Goal: Task Accomplishment & Management: Manage account settings

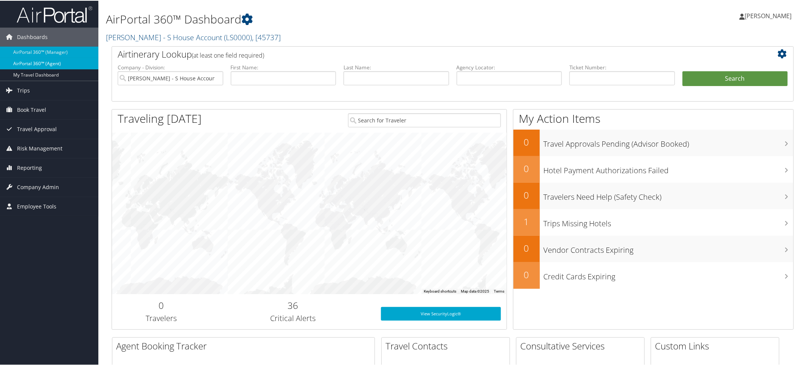
click at [47, 62] on link "AirPortal 360™ (Agent)" at bounding box center [49, 62] width 98 height 11
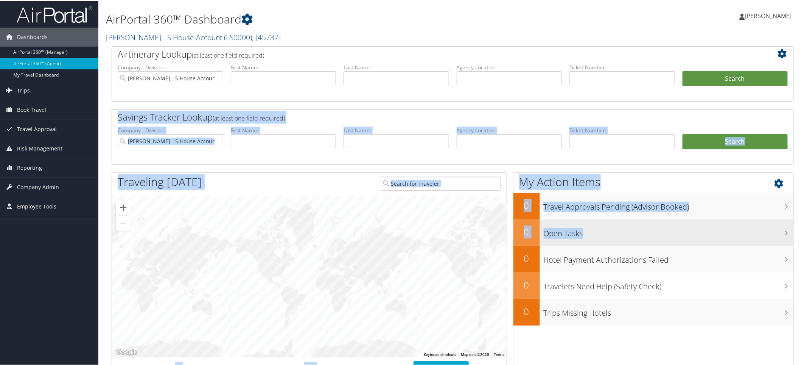
drag, startPoint x: 804, startPoint y: 66, endPoint x: 782, endPoint y: 226, distance: 161.7
click at [782, 226] on div "AirPortal 360™ Dashboard [PERSON_NAME] - S House Account ( LS0000 ) , [ 45737 ]…" at bounding box center [452, 357] width 709 height 714
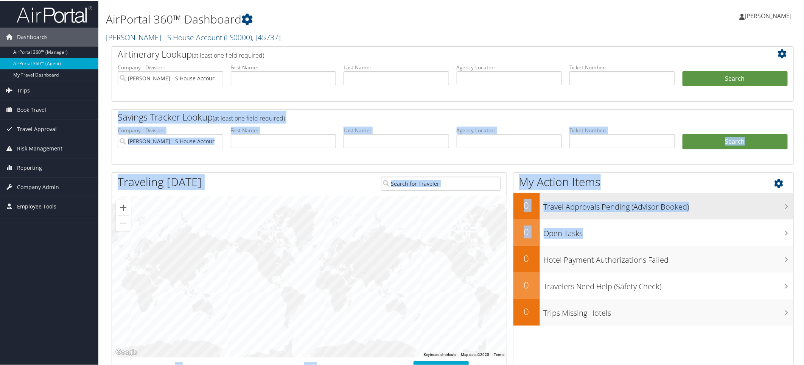
click at [719, 205] on h3 "Travel Approvals Pending (Advisor Booked)" at bounding box center [669, 204] width 250 height 14
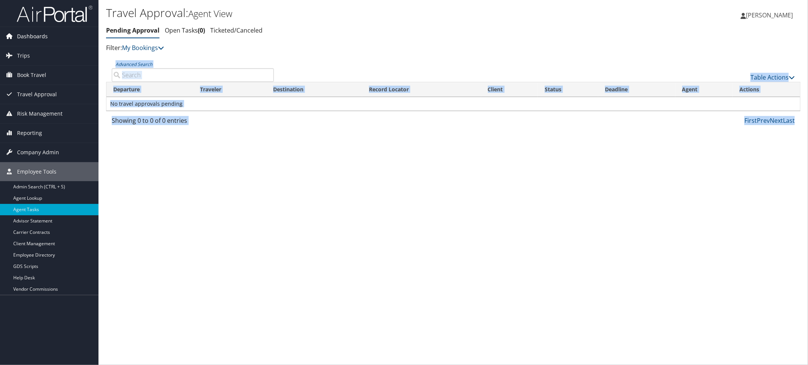
click at [33, 37] on span "Dashboards" at bounding box center [32, 36] width 31 height 19
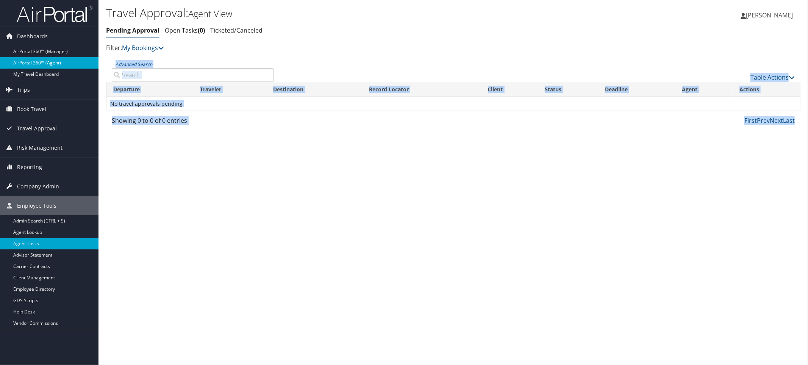
click at [29, 61] on link "AirPortal 360™ (Agent)" at bounding box center [49, 62] width 98 height 11
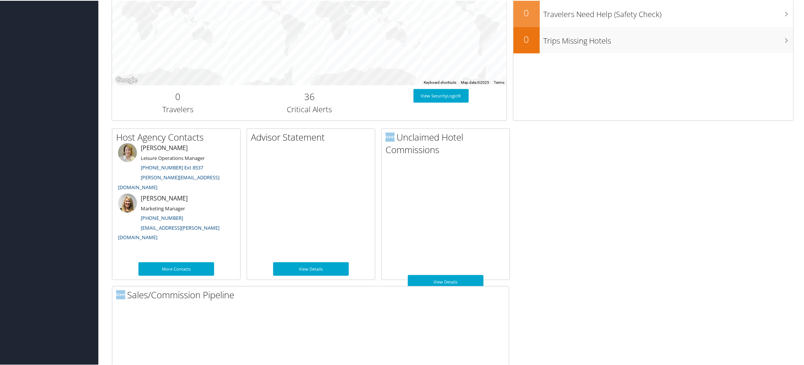
scroll to position [349, 0]
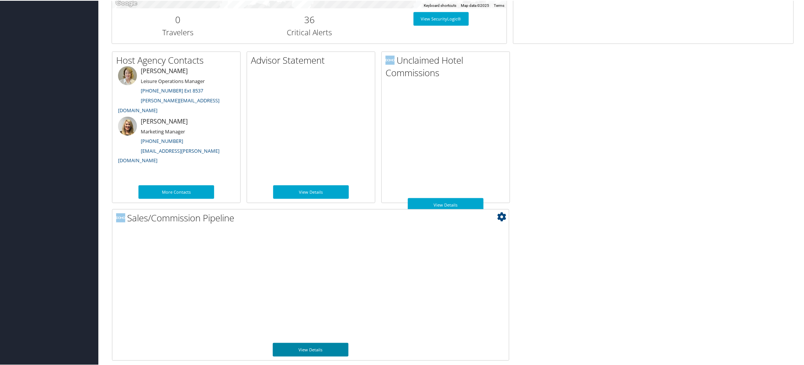
click at [298, 349] on link "View Details" at bounding box center [311, 349] width 76 height 14
